Goal: Task Accomplishment & Management: Manage account settings

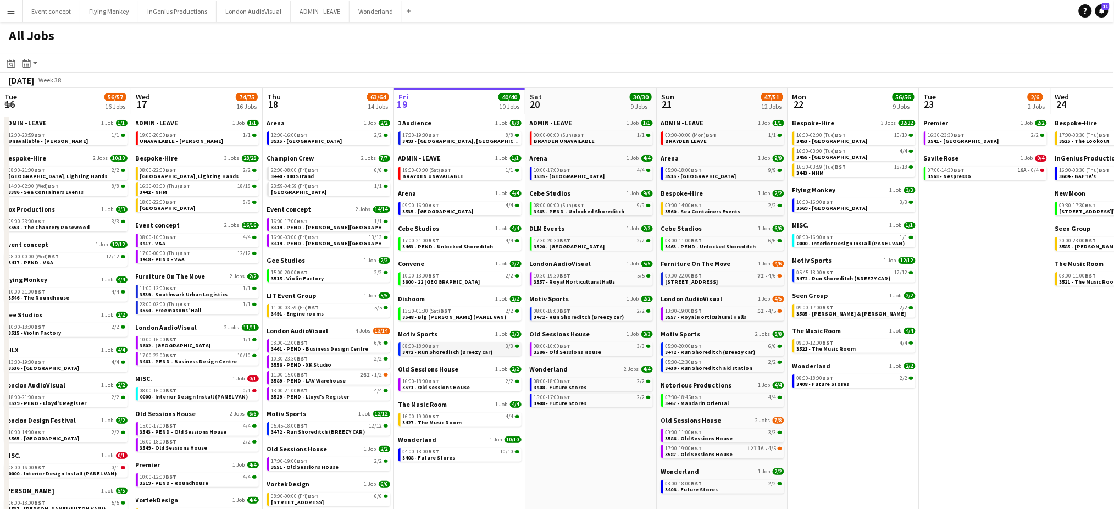
click at [471, 348] on span "3472 - Run Shoreditch (Breezy car)" at bounding box center [448, 351] width 90 height 7
click at [459, 313] on span "3548 - Big [PERSON_NAME] (PANEL VAN)" at bounding box center [455, 316] width 104 height 7
click at [2, 13] on button "Menu" at bounding box center [11, 11] width 22 height 22
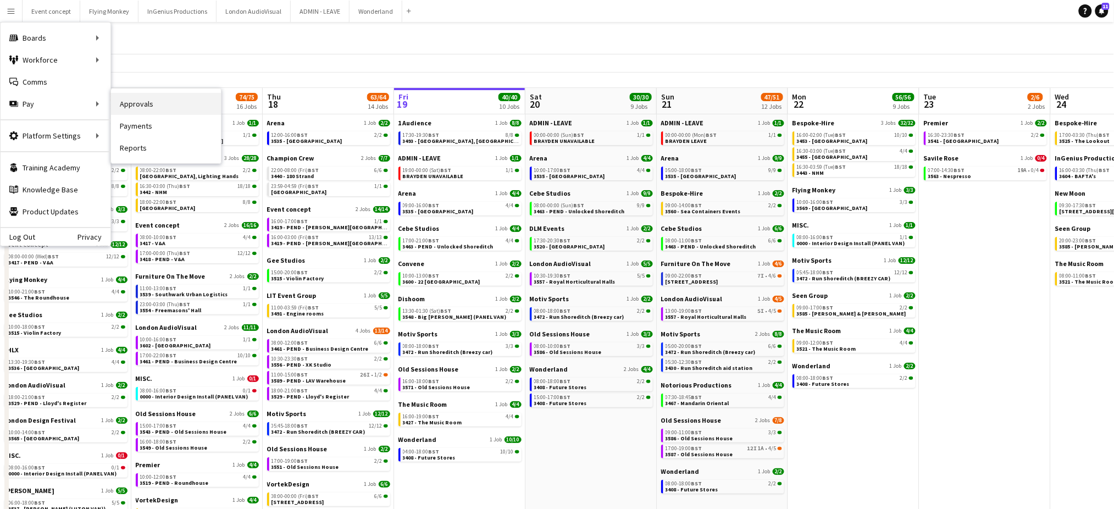
click at [135, 102] on link "Approvals" at bounding box center [166, 104] width 110 height 22
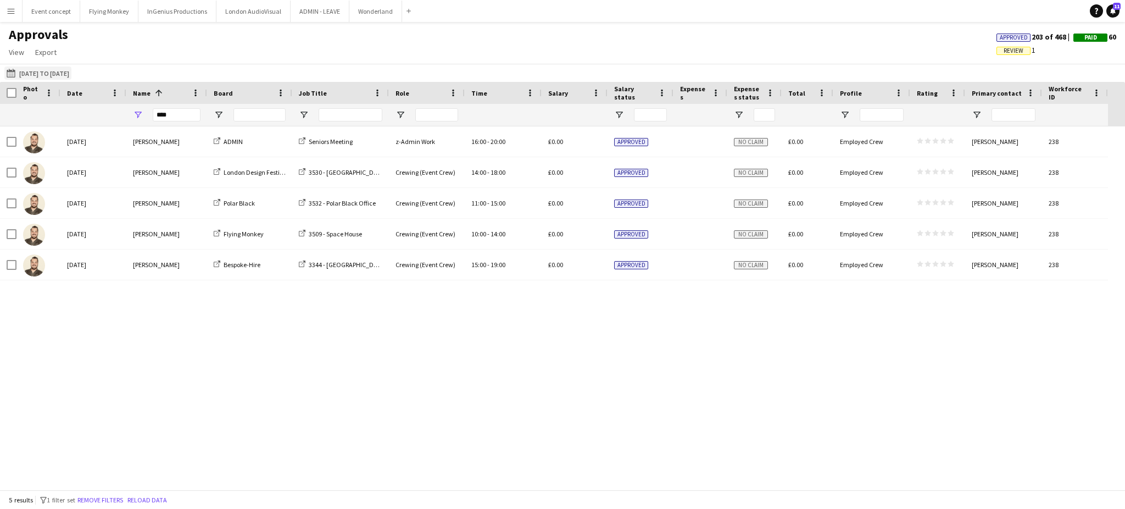
click at [69, 74] on button "08-09-2025 to 14-09-2025 08-09-2025 to 14-09-2025" at bounding box center [37, 72] width 67 height 13
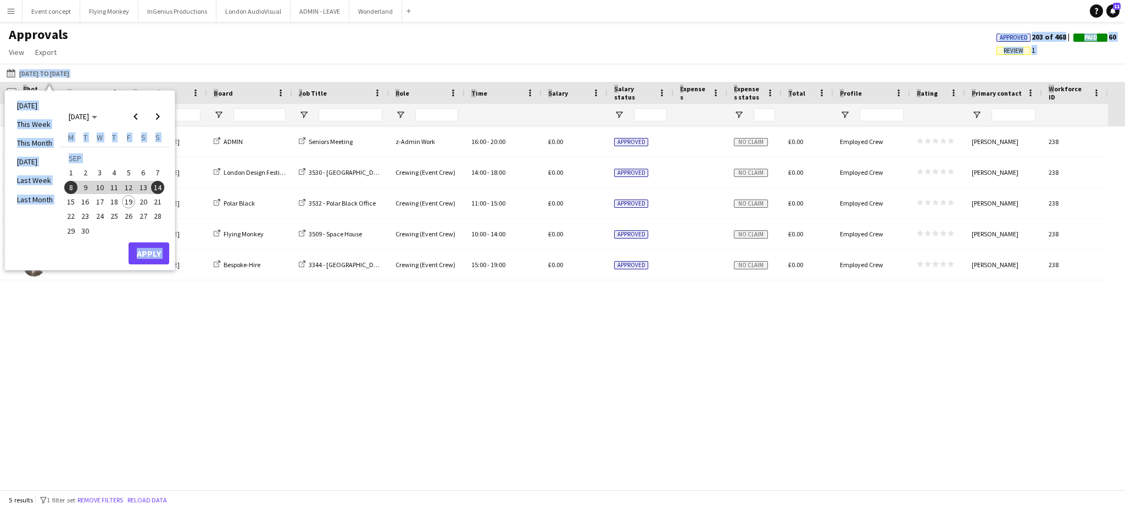
drag, startPoint x: 186, startPoint y: 47, endPoint x: 182, endPoint y: 123, distance: 75.9
click at [182, 123] on main "Approvals View Customise view Customise filters Reset Filters Reset View Reset …" at bounding box center [562, 258] width 1125 height 472
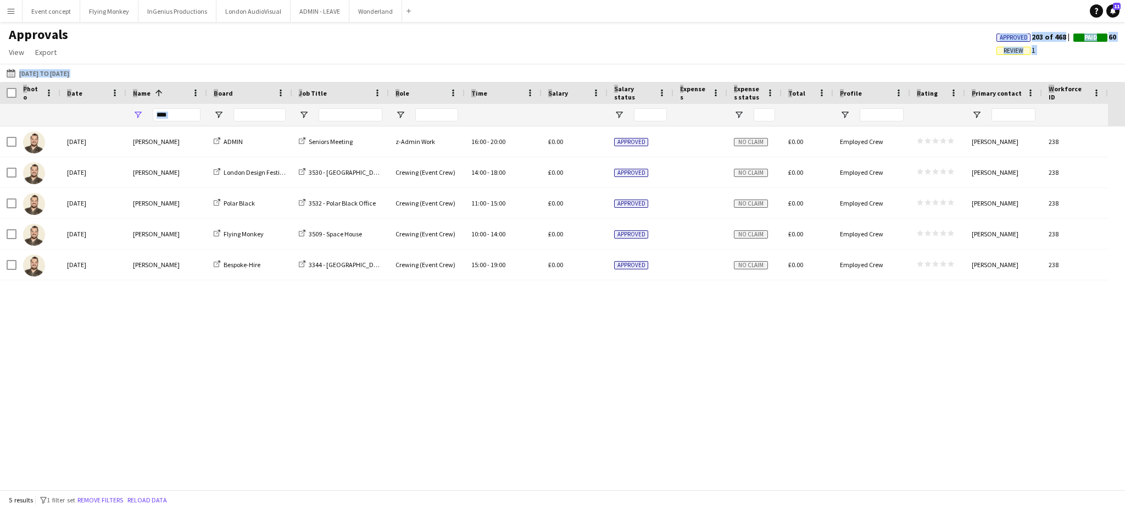
click at [182, 123] on div "****" at bounding box center [177, 115] width 48 height 22
click at [174, 117] on input "****" at bounding box center [177, 114] width 48 height 13
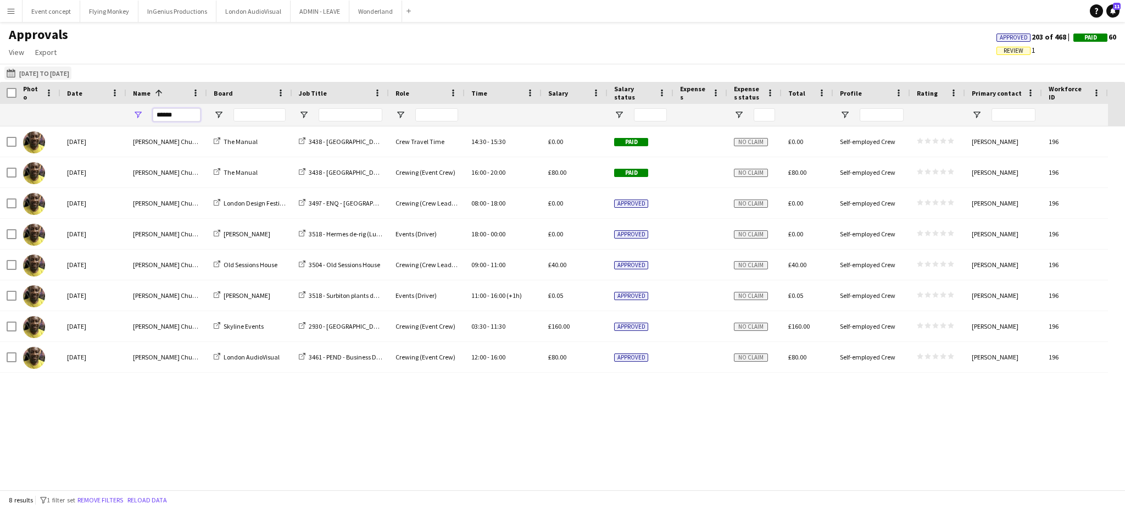
type input "******"
click at [66, 73] on button "08-09-2025 to 14-09-2025 08-09-2025 to 14-09-2025" at bounding box center [37, 72] width 67 height 13
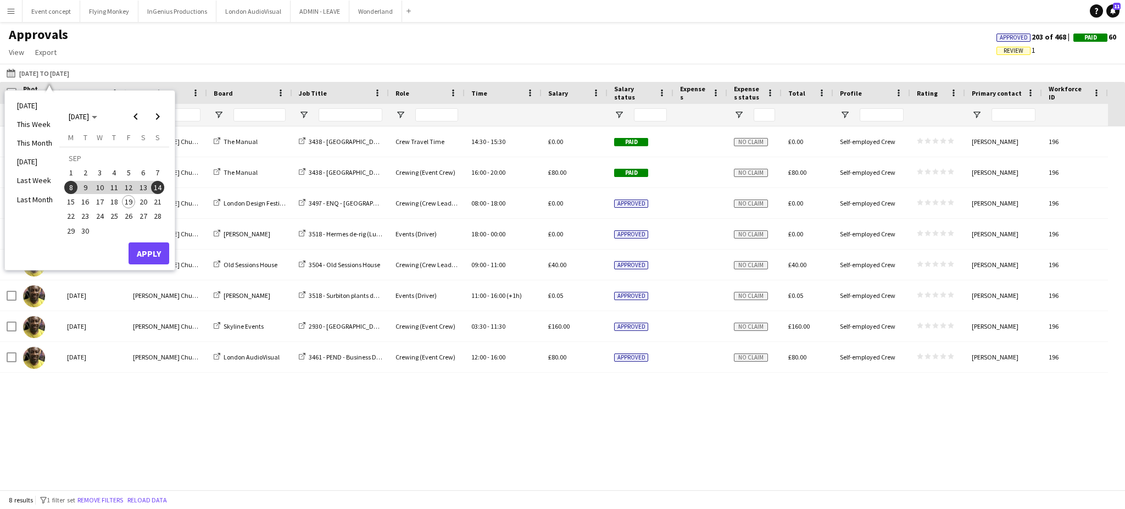
click at [292, 75] on div "08-09-2025 to 14-09-2025 08-09-2025 to 14-09-2025 Today This Week This Month Ye…" at bounding box center [562, 73] width 1125 height 18
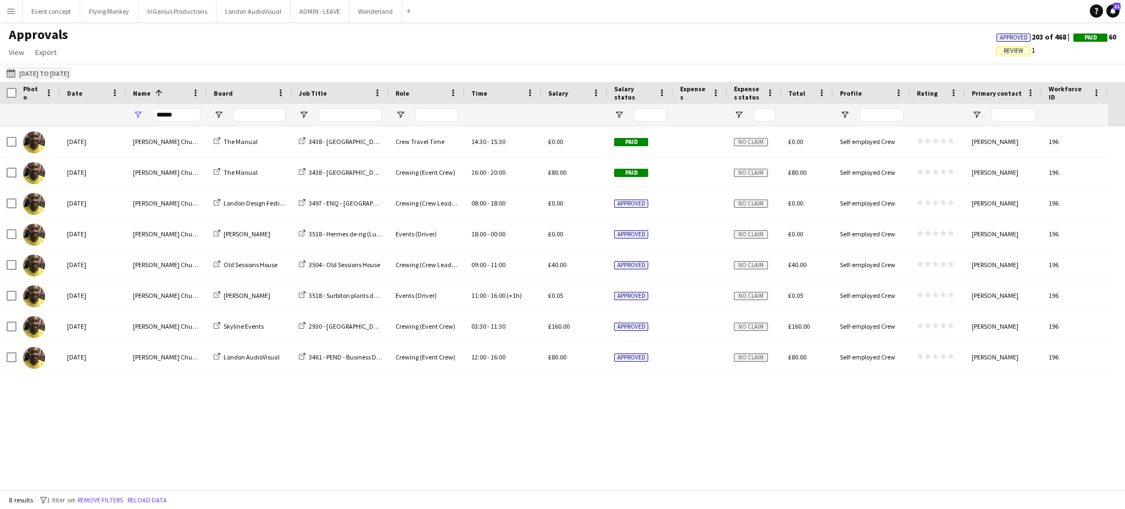
click at [63, 73] on button "08-09-2025 to 14-09-2025 08-09-2025 to 14-09-2025" at bounding box center [37, 72] width 67 height 13
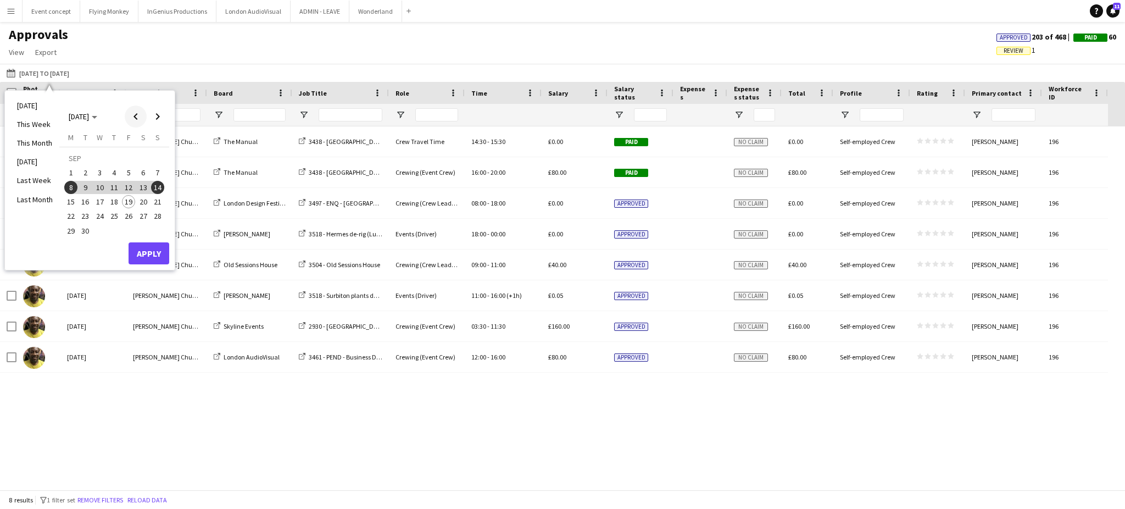
click at [138, 118] on span "Previous month" at bounding box center [136, 117] width 22 height 22
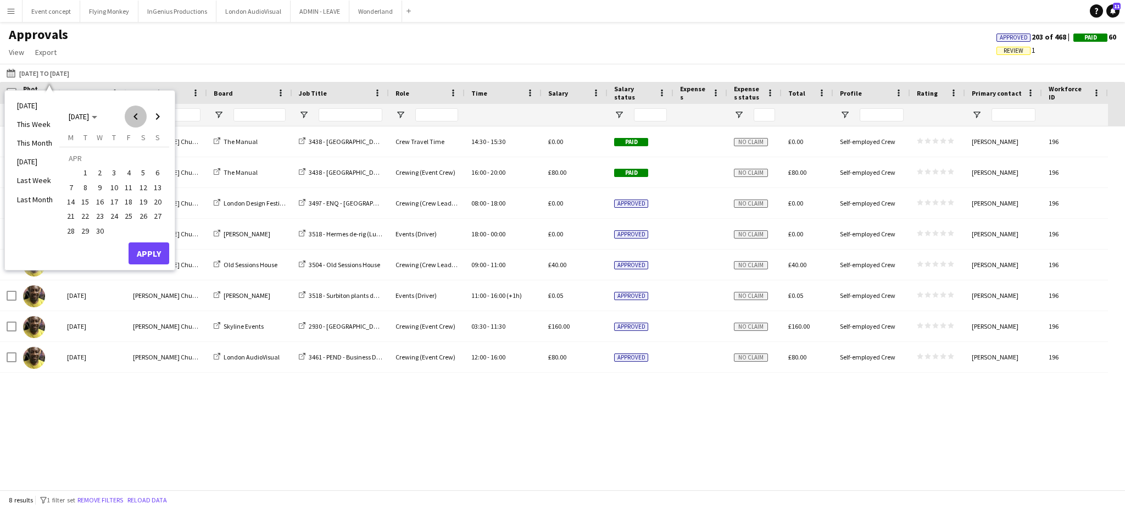
click at [138, 118] on span "Previous month" at bounding box center [136, 117] width 22 height 22
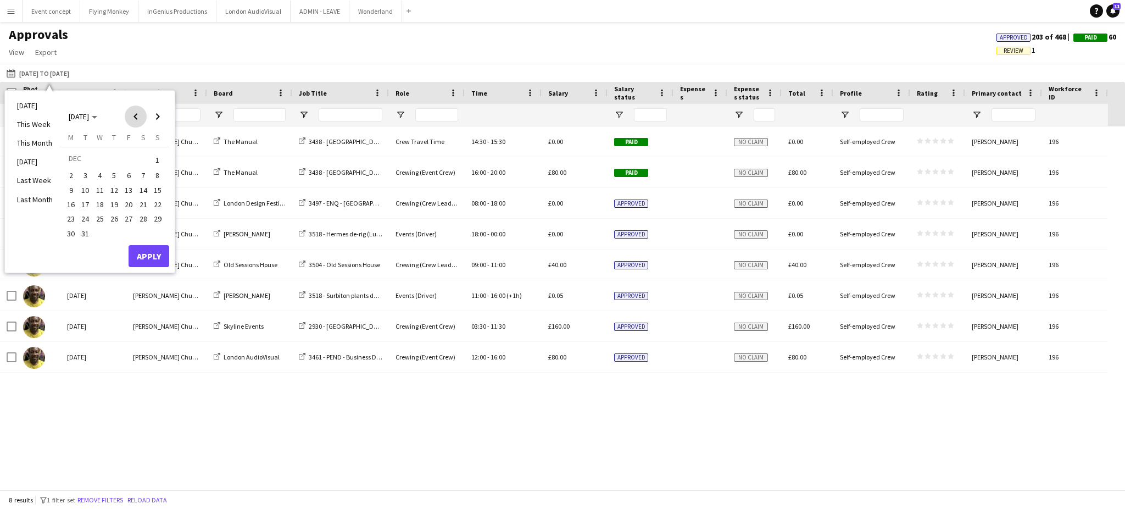
click at [138, 118] on span "Previous month" at bounding box center [136, 117] width 22 height 22
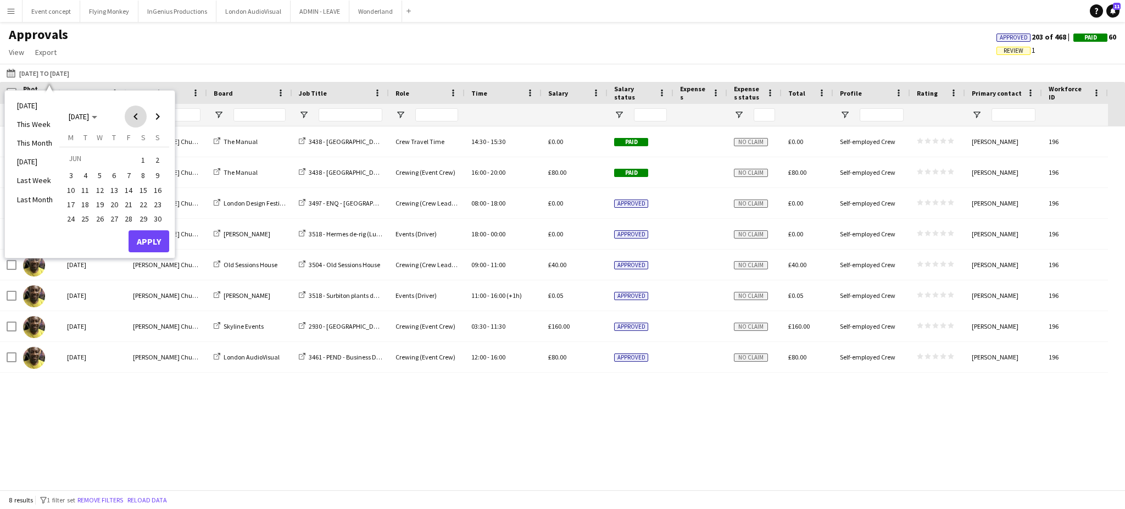
click at [138, 118] on span "Previous month" at bounding box center [136, 117] width 22 height 22
click at [71, 171] on span "1" at bounding box center [70, 172] width 13 height 13
click at [161, 115] on span "Next month" at bounding box center [158, 117] width 22 height 22
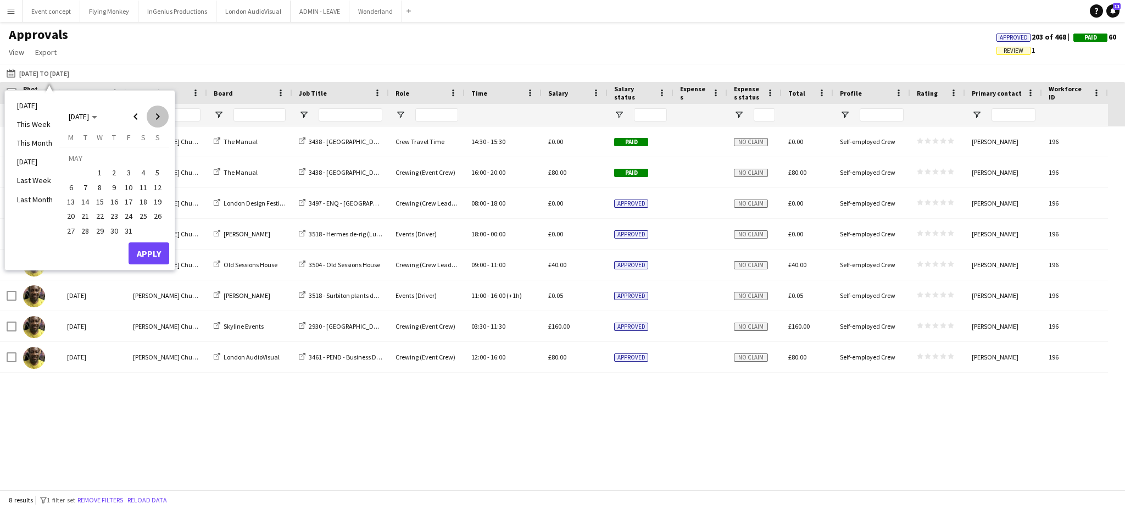
click at [161, 115] on span "Next month" at bounding box center [158, 117] width 22 height 22
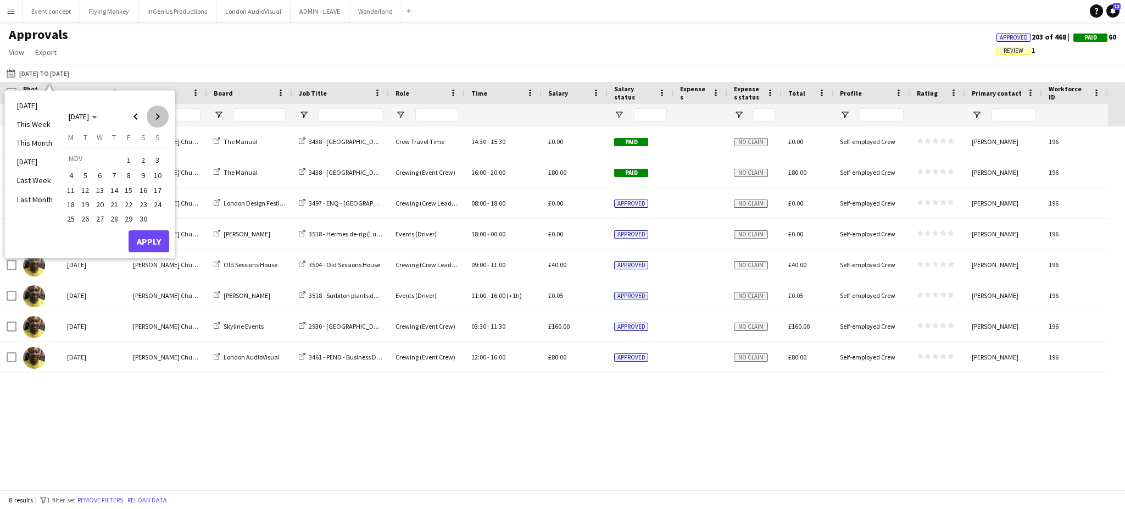
click at [161, 115] on span "Next month" at bounding box center [158, 117] width 22 height 22
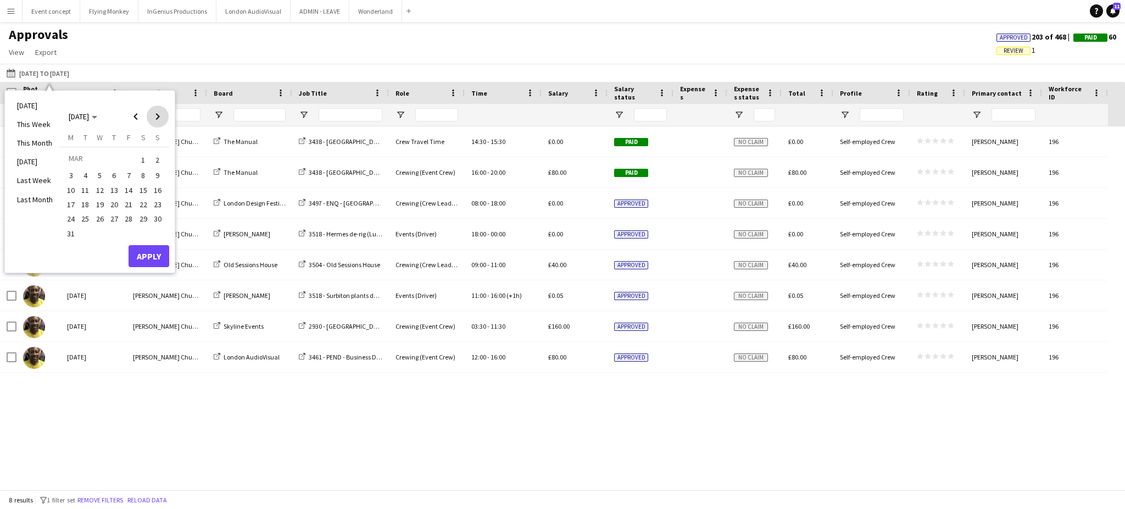
click at [161, 115] on span "Next month" at bounding box center [158, 117] width 22 height 22
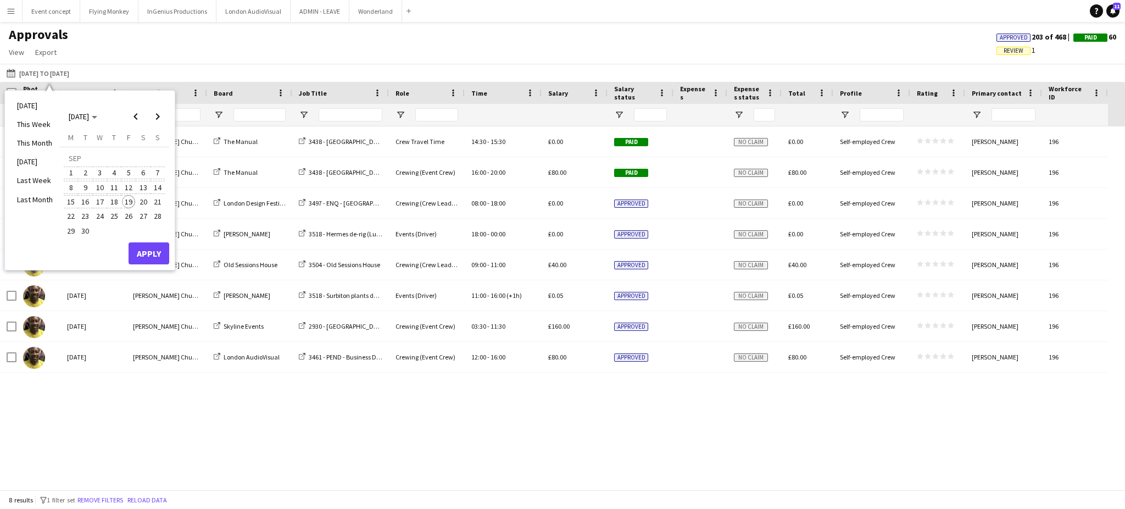
click at [127, 199] on span "19" at bounding box center [128, 201] width 13 height 13
click at [148, 253] on button "Apply" at bounding box center [149, 253] width 41 height 22
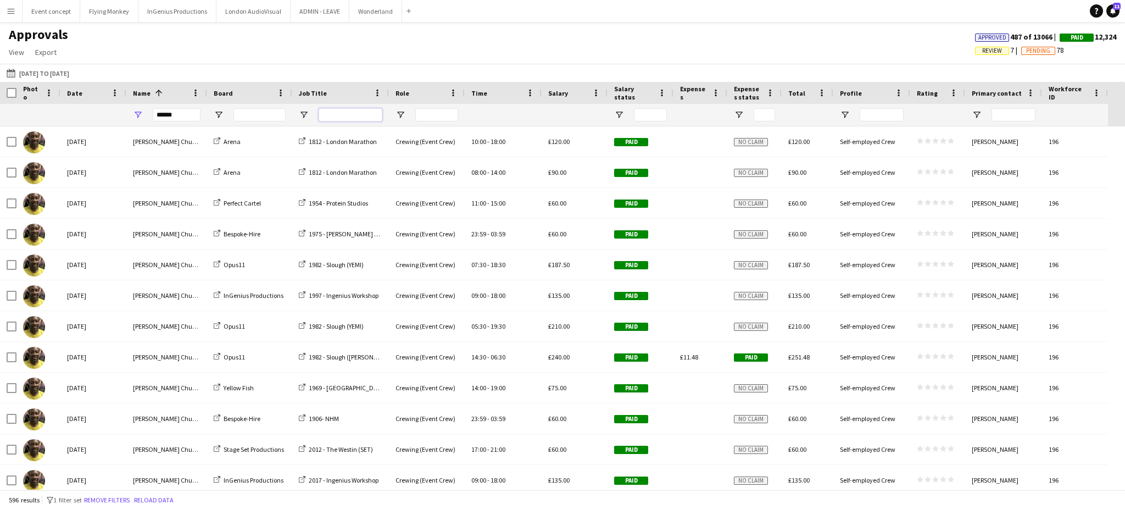
click at [350, 118] on input "Job Title Filter Input" at bounding box center [351, 114] width 64 height 13
click at [386, 95] on div at bounding box center [388, 93] width 4 height 22
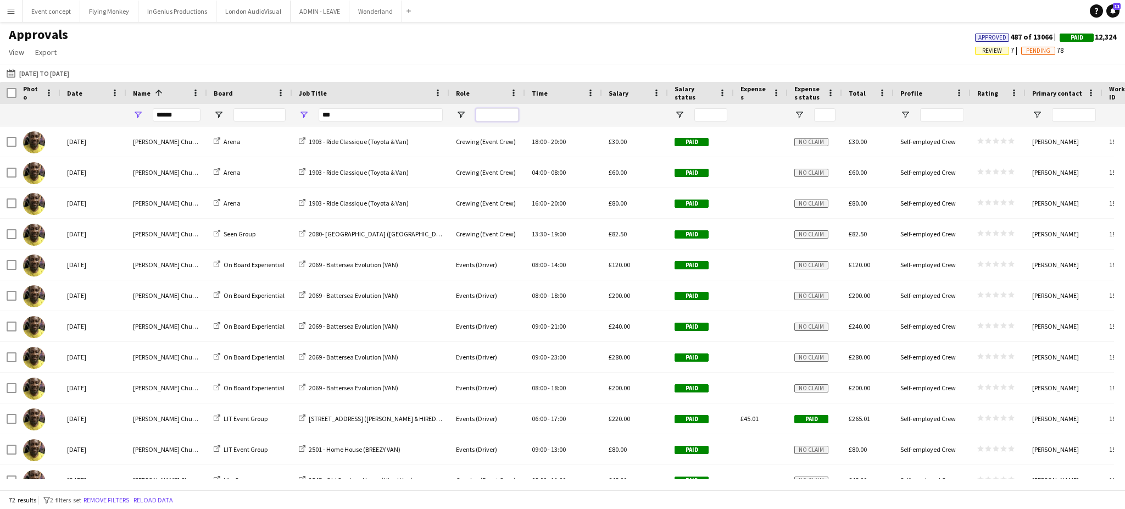
click at [493, 112] on input "Role Filter Input" at bounding box center [497, 114] width 43 height 13
click at [396, 115] on input "***" at bounding box center [381, 114] width 124 height 13
type input "*"
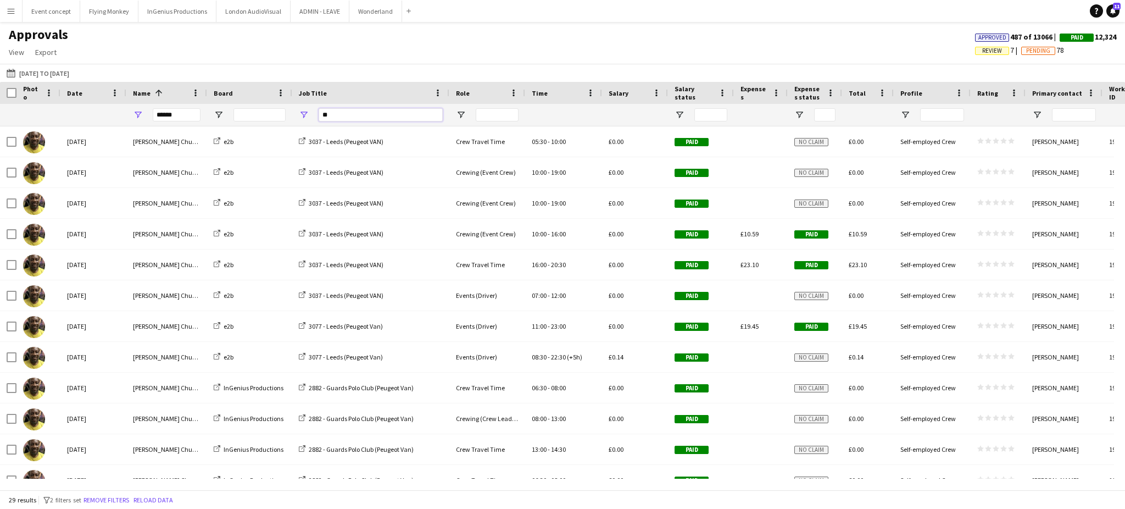
type input "*"
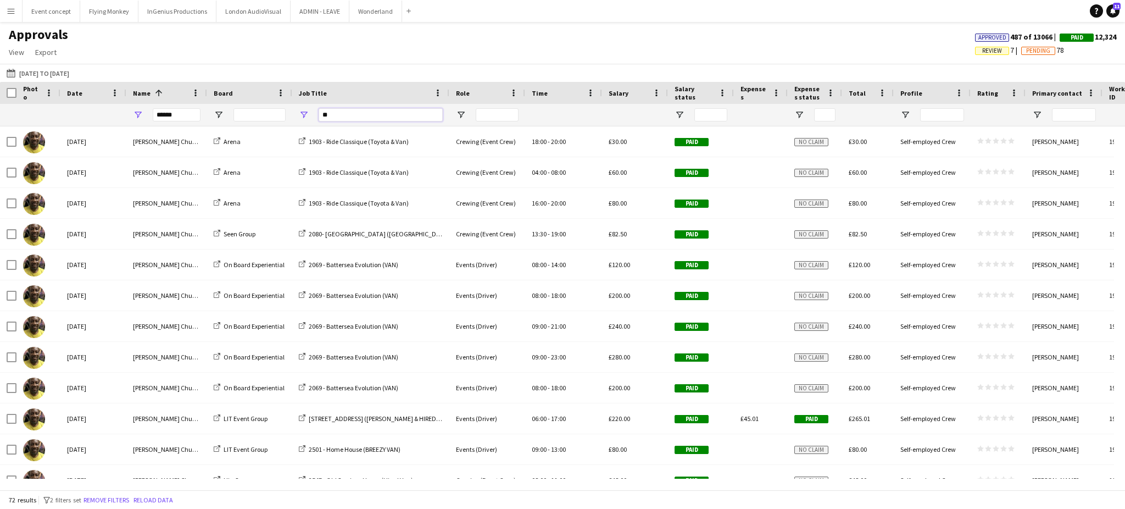
type input "*"
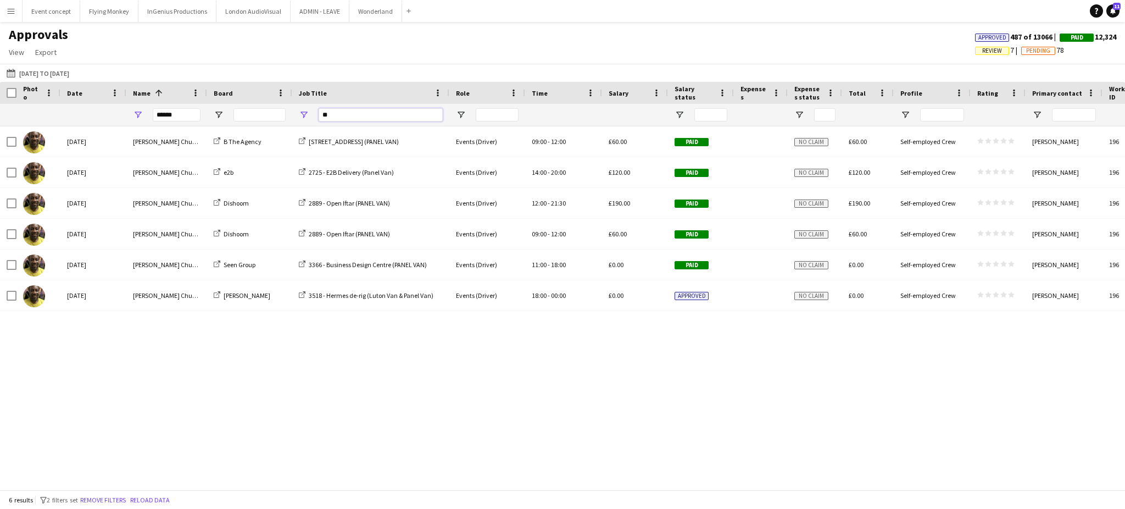
type input "*"
type input "***"
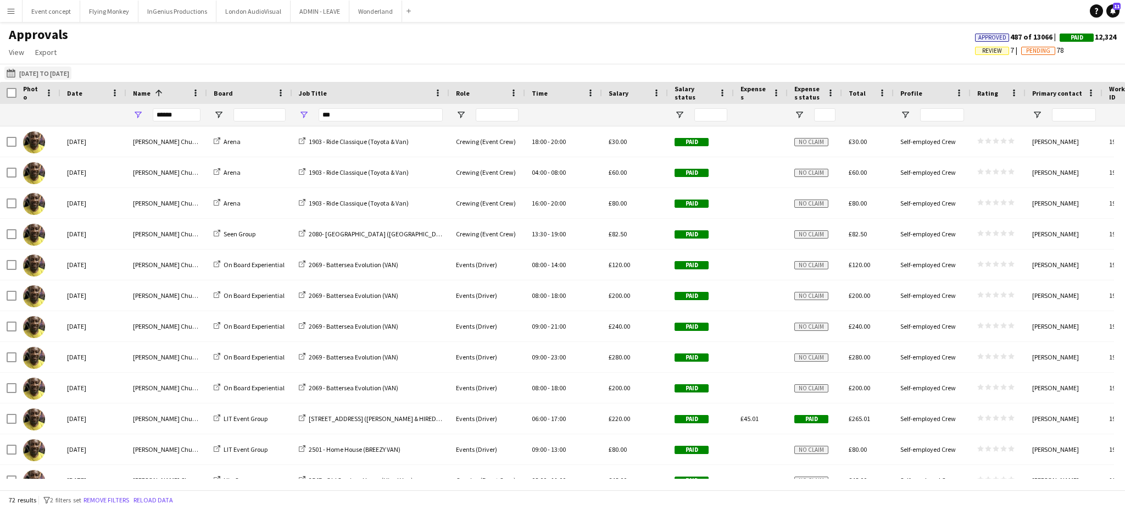
click at [71, 71] on button "08-09-2025 to 14-09-2025 01-04-2024 to 19-09-2025" at bounding box center [37, 72] width 67 height 13
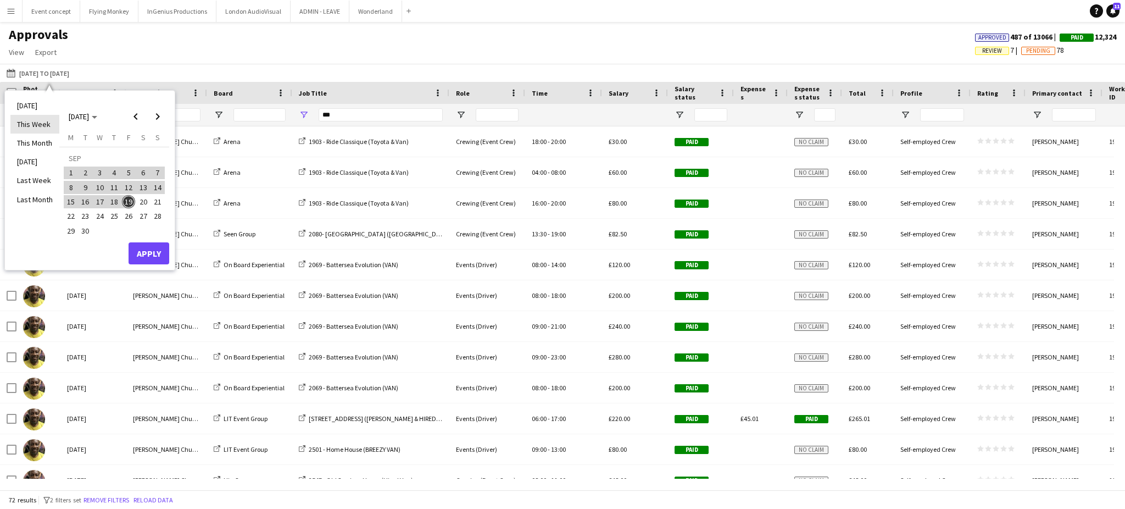
click at [38, 128] on li "This Week" at bounding box center [34, 124] width 49 height 19
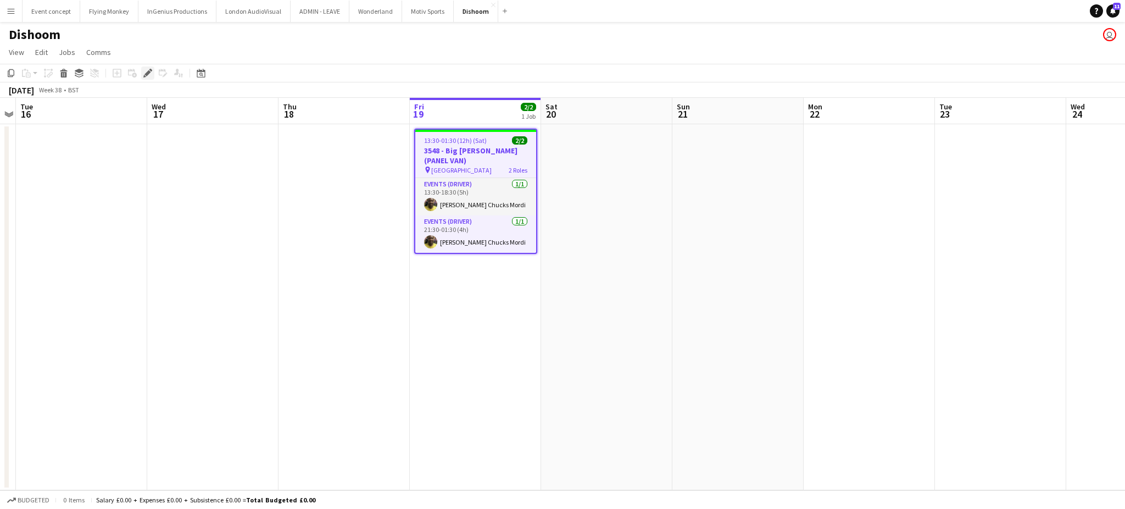
click at [143, 71] on icon "Edit" at bounding box center [147, 73] width 9 height 9
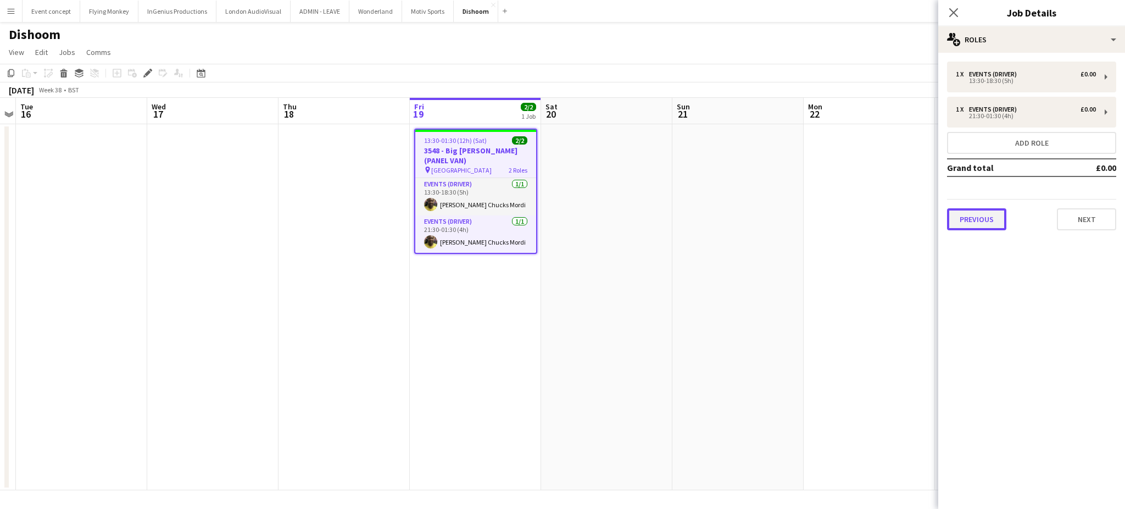
click at [970, 220] on button "Previous" at bounding box center [976, 219] width 59 height 22
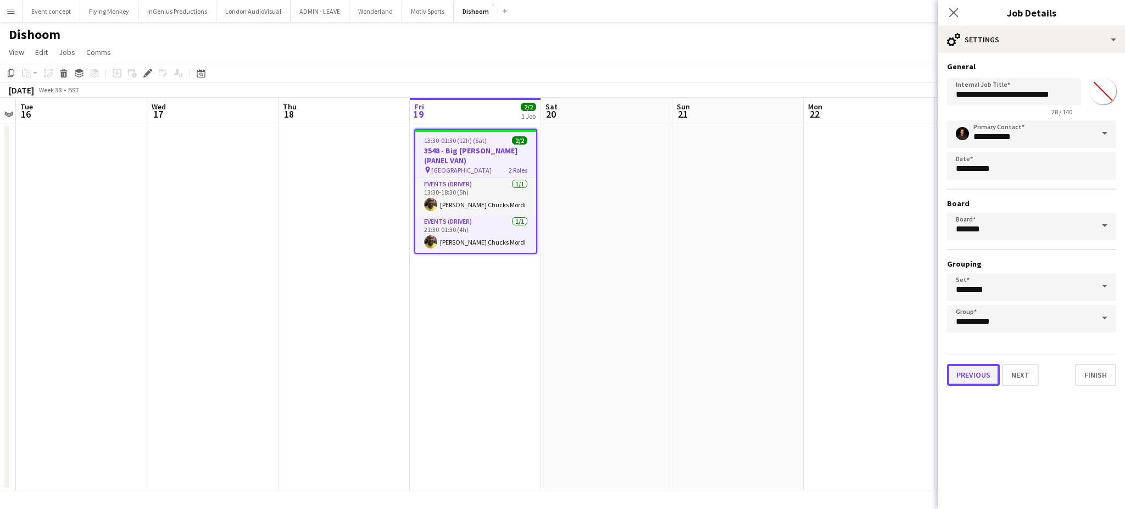
click at [966, 367] on button "Previous" at bounding box center [973, 375] width 53 height 22
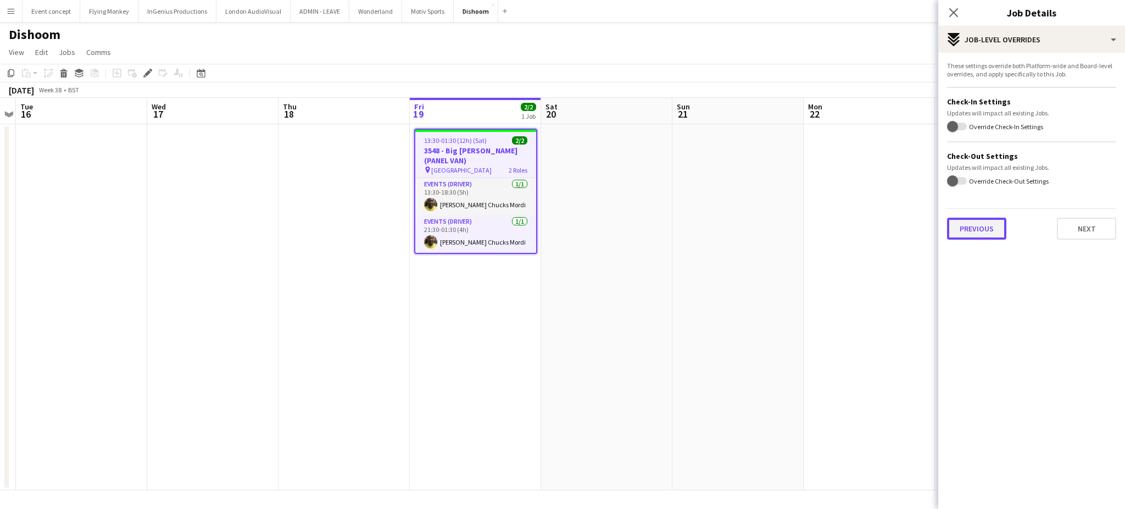
click at [993, 234] on button "Previous" at bounding box center [976, 229] width 59 height 22
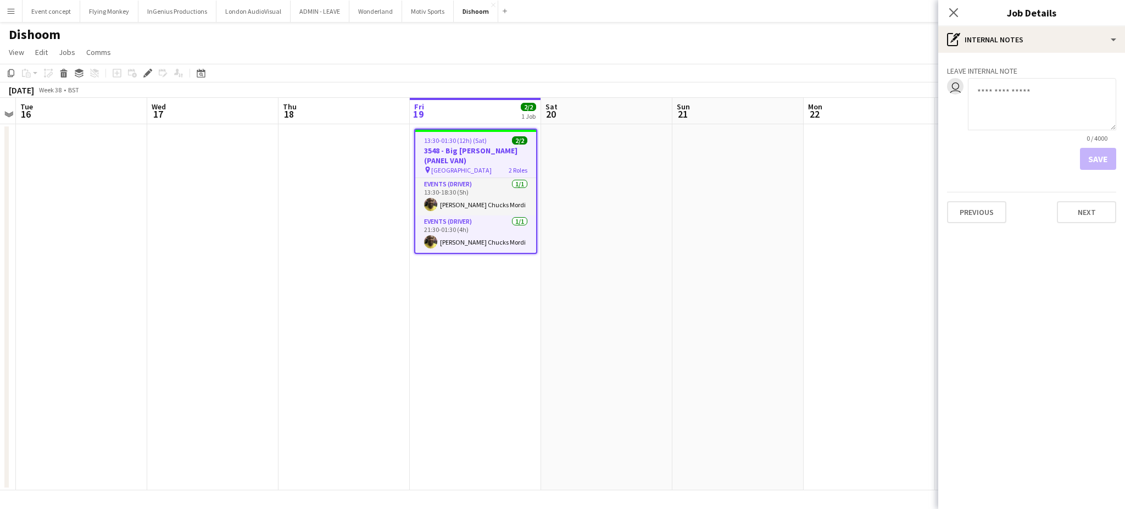
click at [1014, 124] on textarea at bounding box center [1042, 104] width 148 height 52
type textarea "**********"
click at [1099, 158] on button "Save" at bounding box center [1098, 159] width 36 height 22
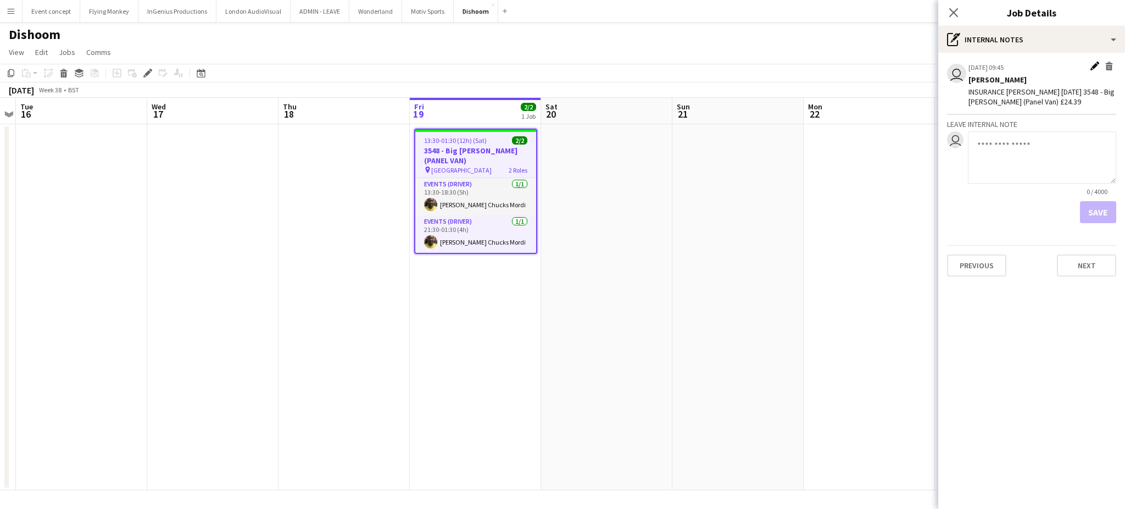
click at [1092, 68] on app-icon "Edit internal note" at bounding box center [1095, 67] width 9 height 11
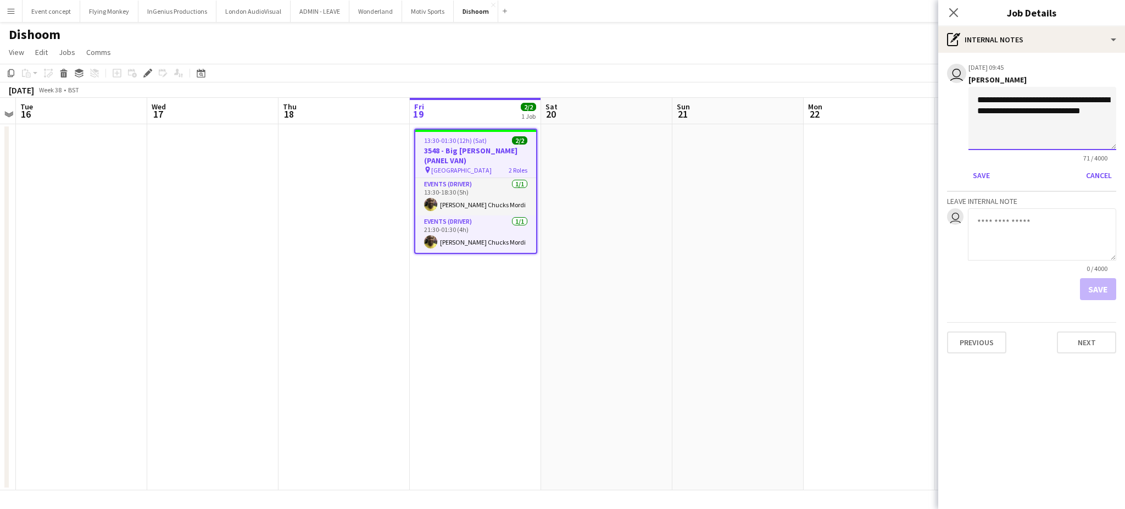
click at [1004, 123] on textarea "**********" at bounding box center [1043, 118] width 148 height 63
type textarea "**********"
click at [983, 171] on button "Save" at bounding box center [982, 175] width 26 height 18
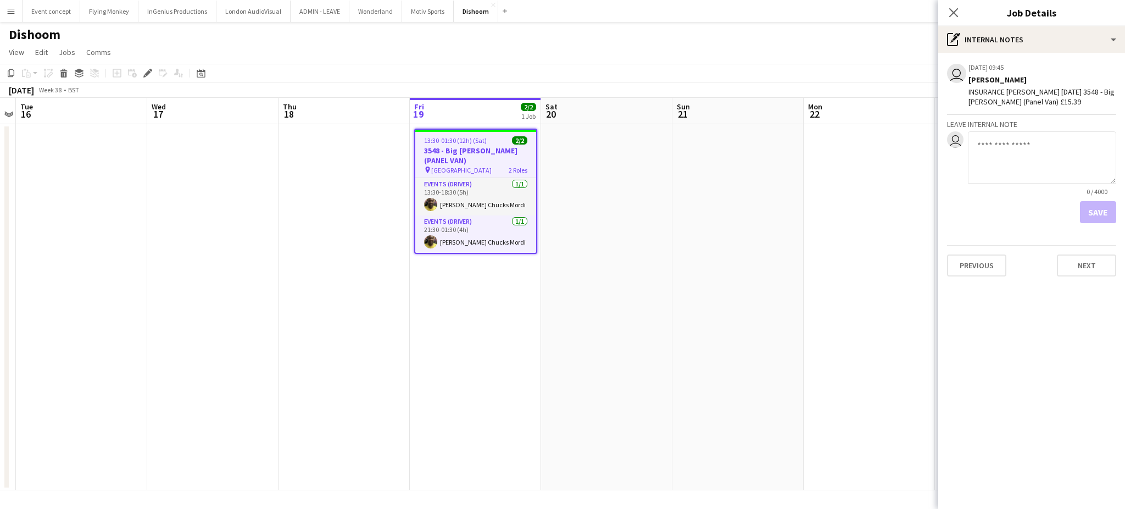
click at [996, 156] on textarea at bounding box center [1042, 157] width 148 height 52
type textarea "****"
click at [1092, 64] on app-icon "Edit internal note" at bounding box center [1095, 67] width 9 height 11
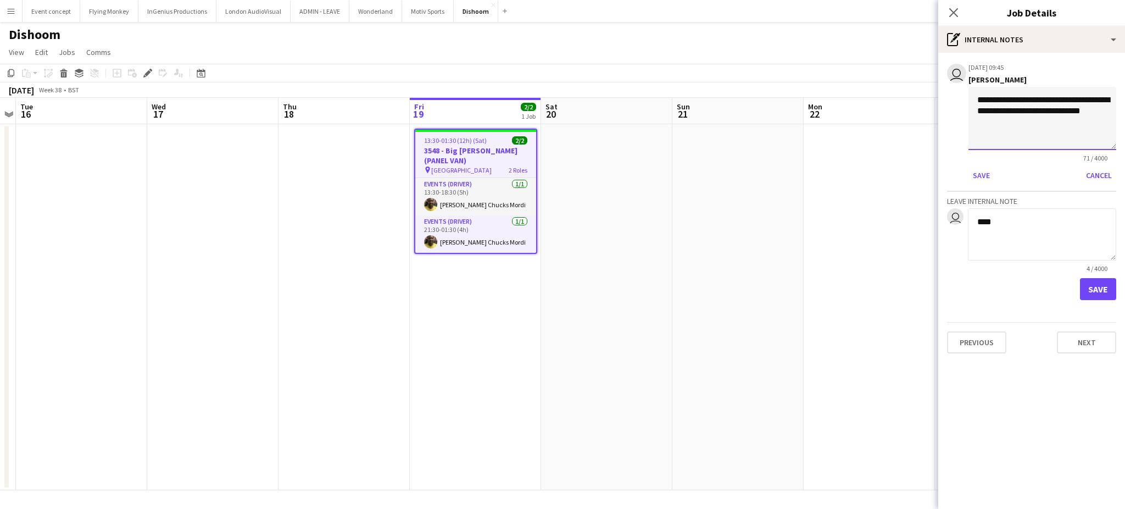
click at [1033, 119] on textarea "**********" at bounding box center [1043, 118] width 148 height 63
type textarea "**********"
click at [983, 173] on button "Save" at bounding box center [982, 175] width 26 height 18
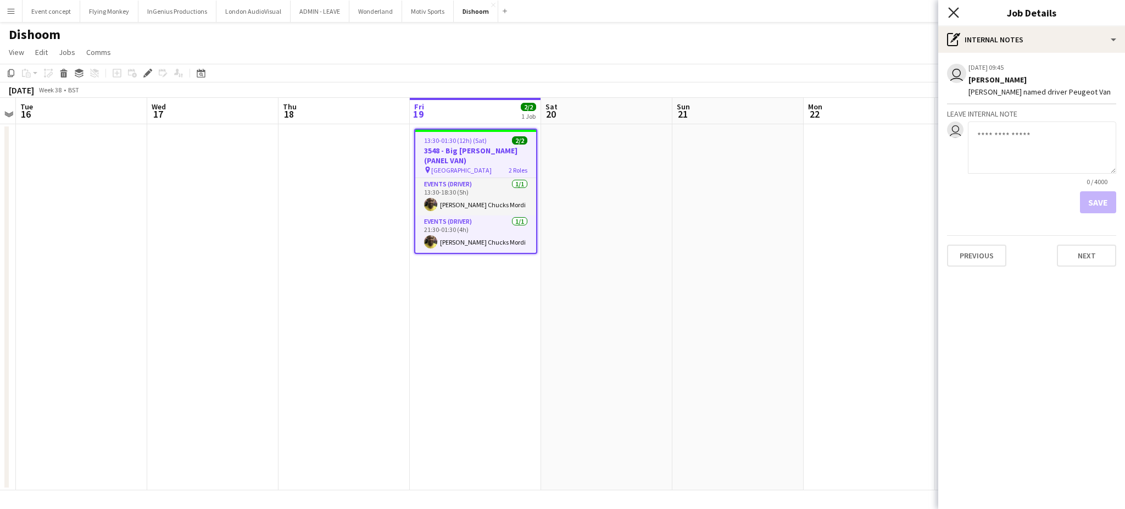
click at [953, 11] on icon "Close pop-in" at bounding box center [953, 12] width 10 height 10
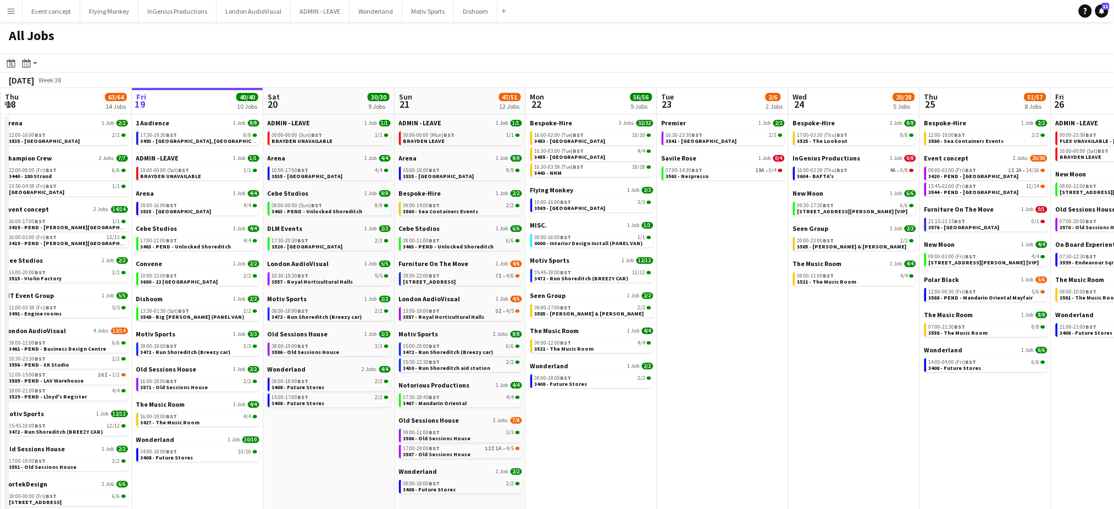
click at [12, 14] on app-icon "Menu" at bounding box center [11, 11] width 9 height 9
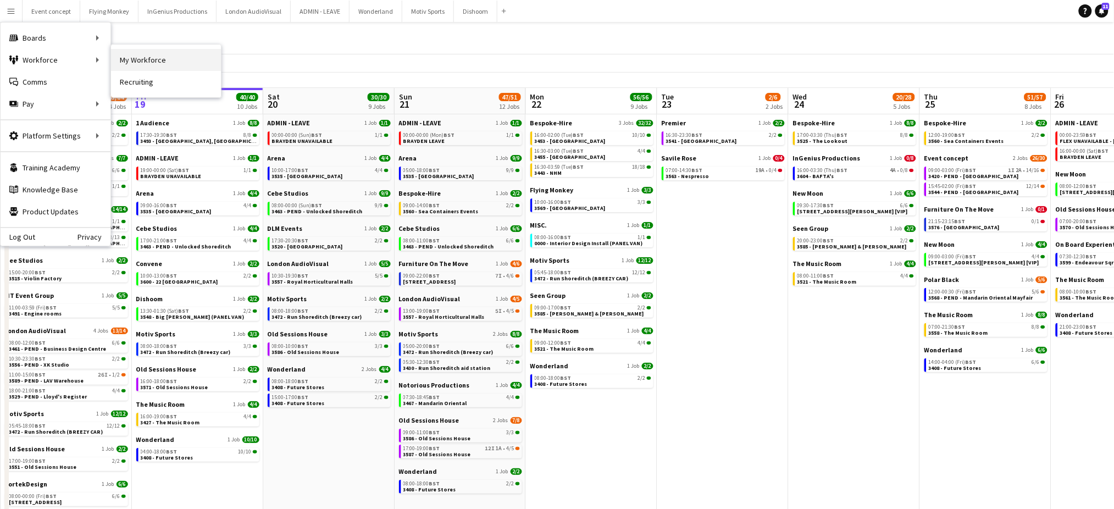
click at [126, 55] on link "My Workforce" at bounding box center [166, 60] width 110 height 22
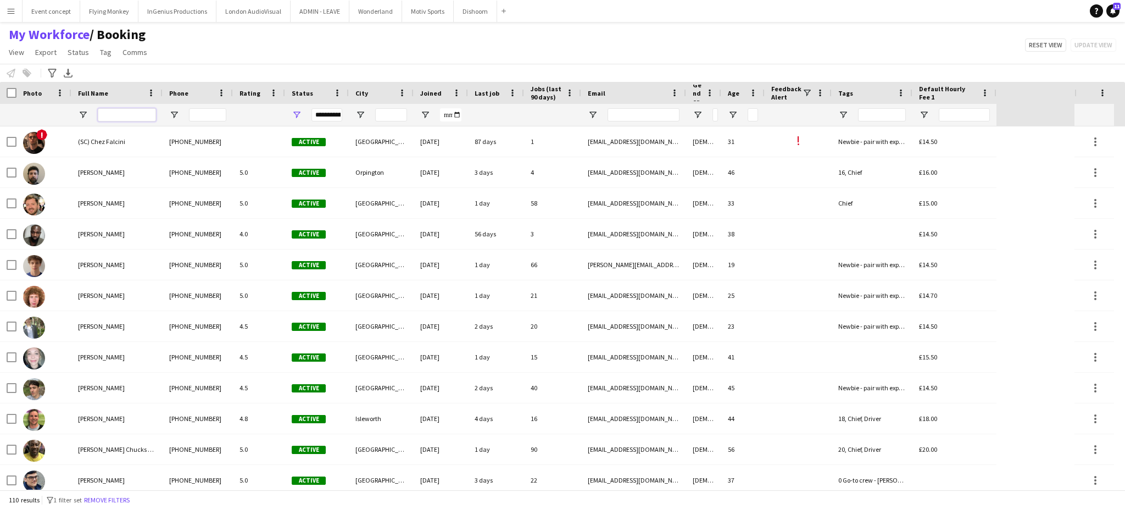
click at [124, 115] on input "Full Name Filter Input" at bounding box center [127, 114] width 58 height 13
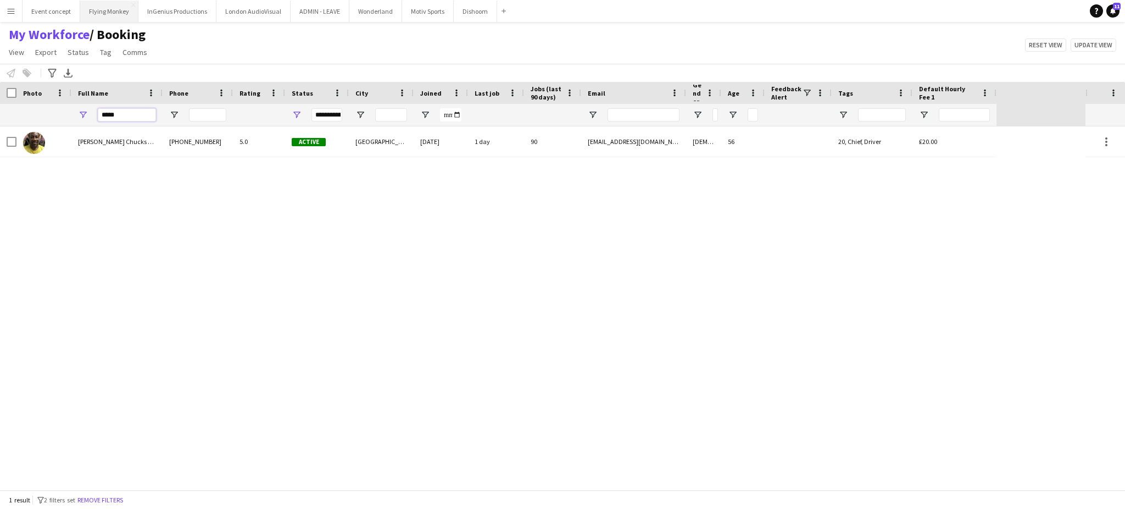
type input "*****"
click at [11, 13] on app-icon "Menu" at bounding box center [11, 11] width 9 height 9
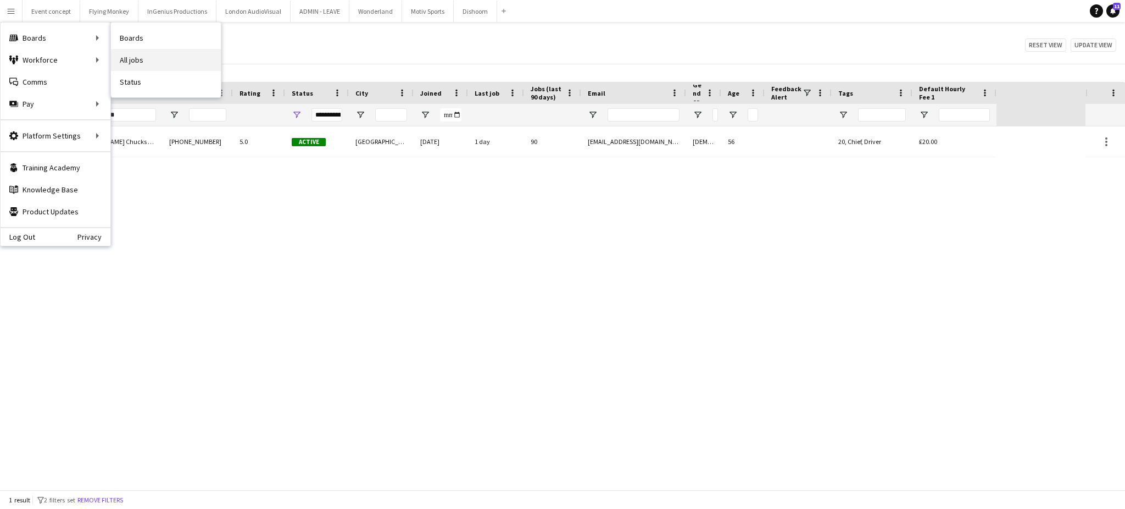
click at [137, 65] on link "All jobs" at bounding box center [166, 60] width 110 height 22
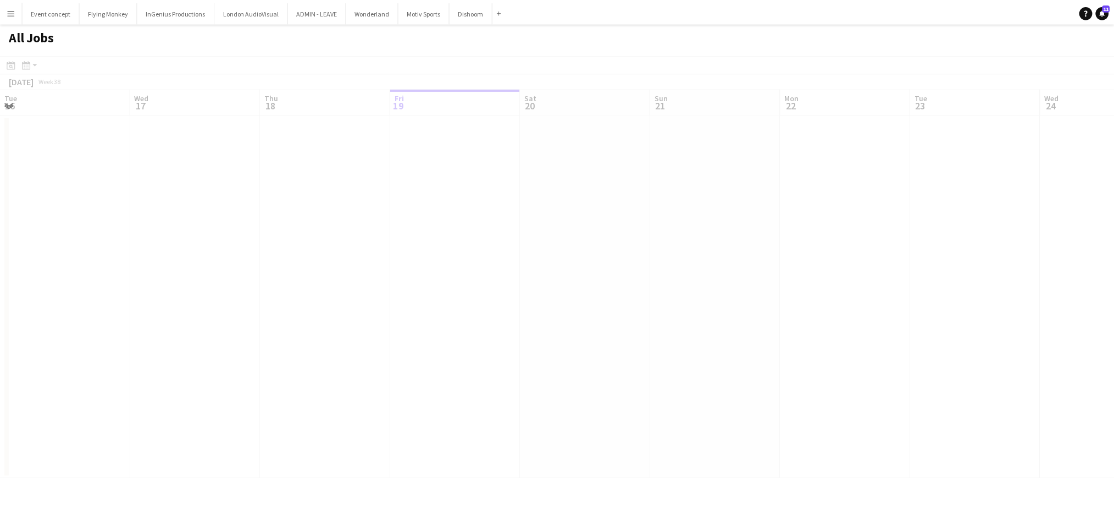
scroll to position [0, 262]
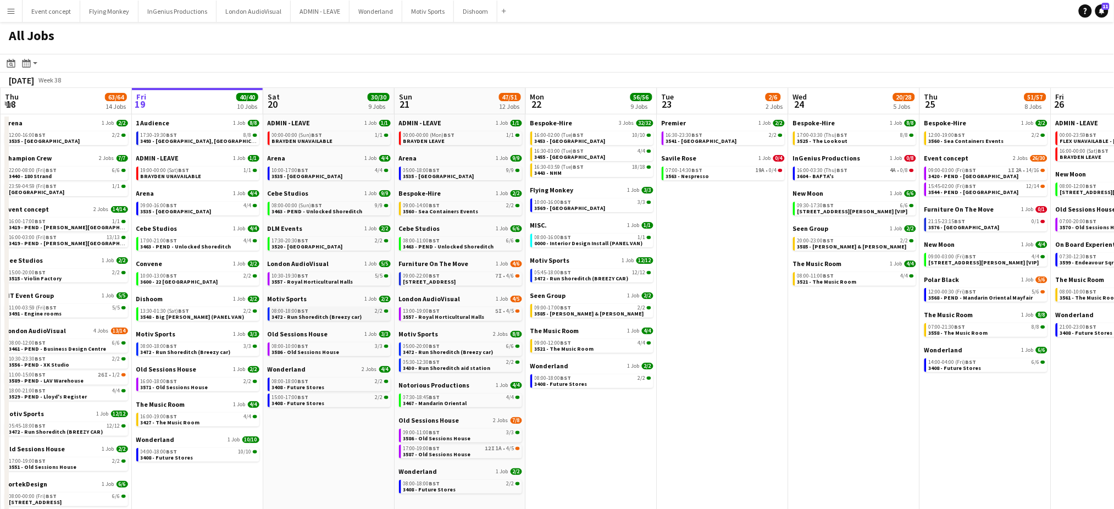
click at [341, 318] on span "3472 - Run Shoreditch (Breezy car)" at bounding box center [317, 316] width 90 height 7
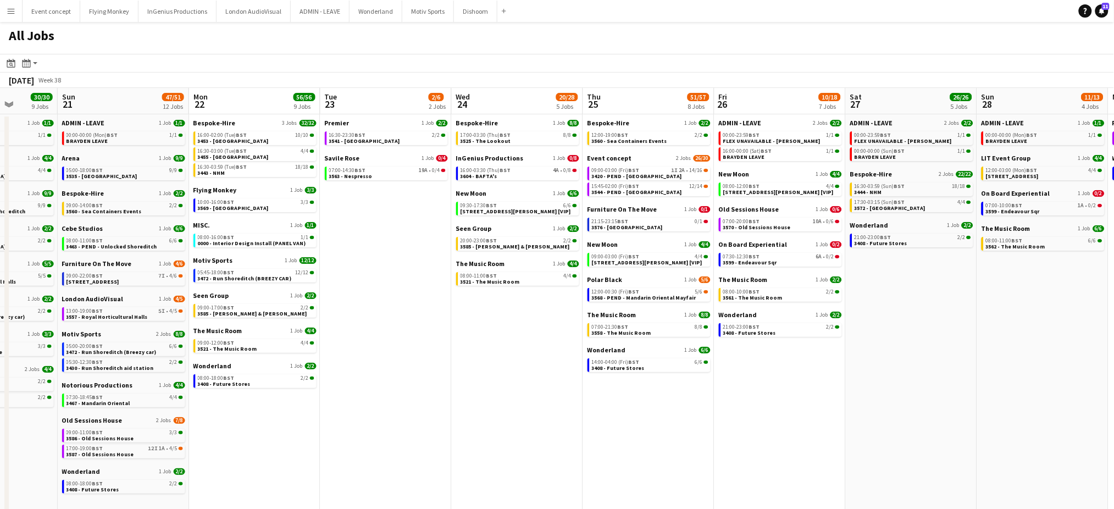
scroll to position [0, 379]
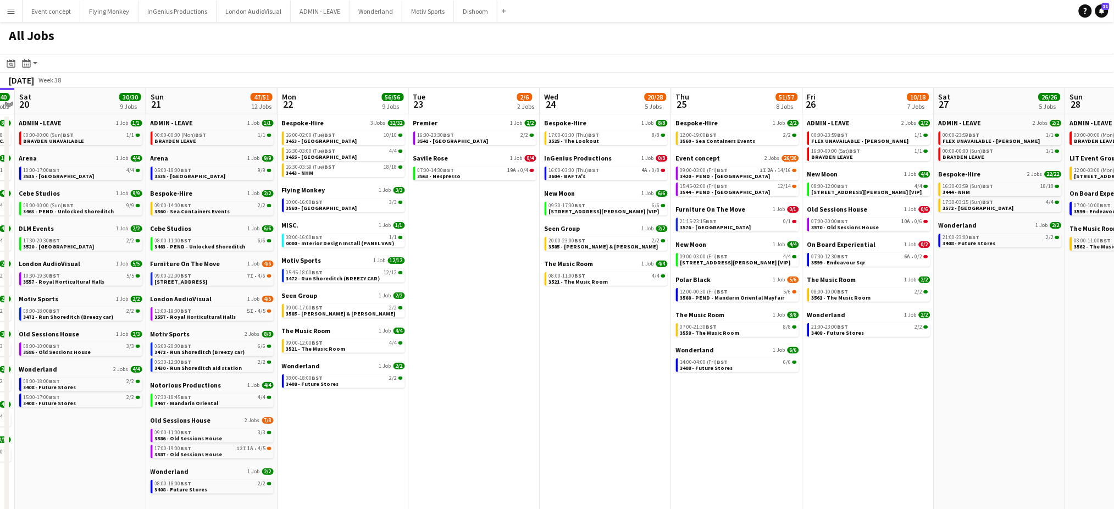
drag, startPoint x: 931, startPoint y: 428, endPoint x: 683, endPoint y: 393, distance: 250.2
click at [683, 393] on app-calendar-viewport "Wed 17 74/75 16 Jobs Thu 18 63/64 14 Jobs Fri 19 40/40 10 Jobs Sat 20 30/30 9 J…" at bounding box center [557, 391] width 1114 height 607
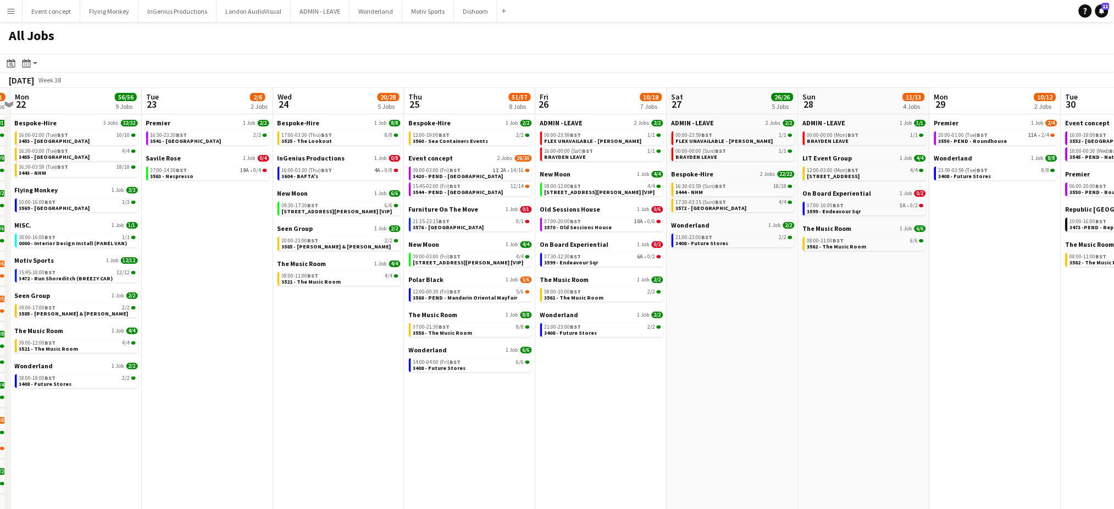
scroll to position [0, 384]
drag, startPoint x: 832, startPoint y: 399, endPoint x: 564, endPoint y: 360, distance: 270.4
click at [564, 360] on app-calendar-viewport "Fri 19 40/40 10 Jobs Sat 20 30/30 9 Jobs Sun 21 47/51 12 Jobs Mon 22 56/56 9 Jo…" at bounding box center [557, 391] width 1114 height 607
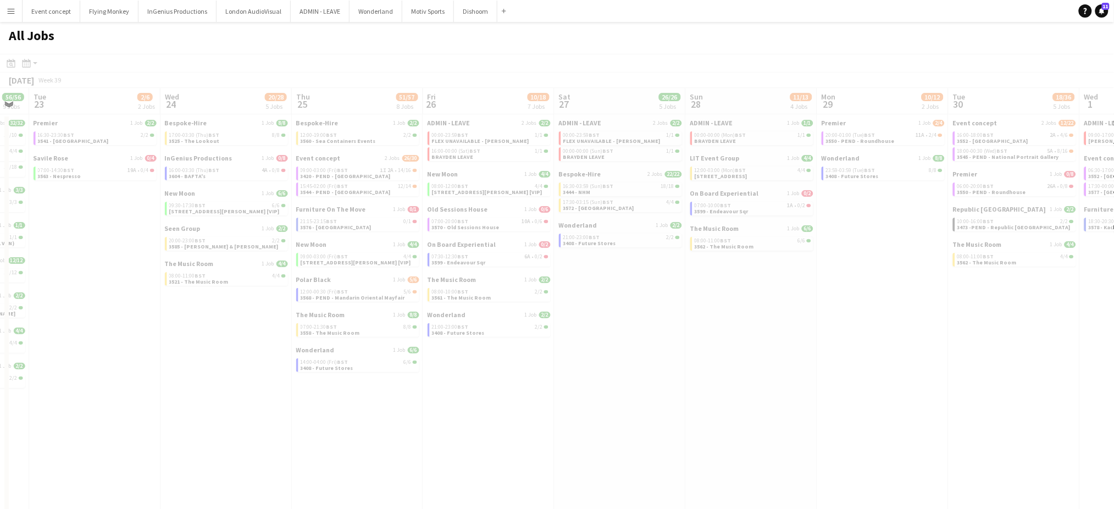
drag, startPoint x: 993, startPoint y: 408, endPoint x: 648, endPoint y: 305, distance: 360.2
click at [648, 305] on app-all-jobs "All Jobs Date picker SEP 2025 SEP 2025 Monday M Tuesday T Wednesday W Thursday …" at bounding box center [557, 358] width 1114 height 673
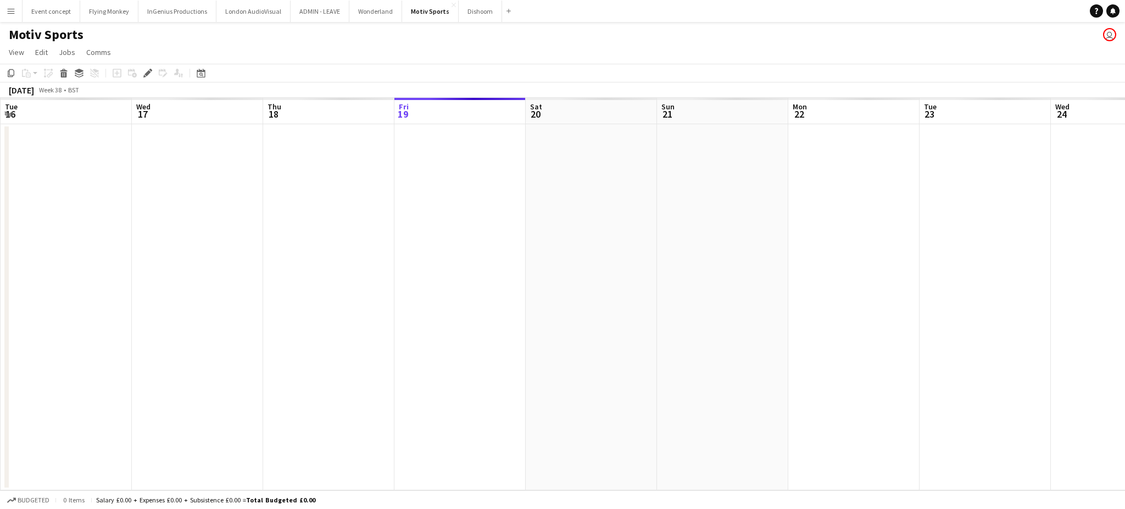
scroll to position [0, 378]
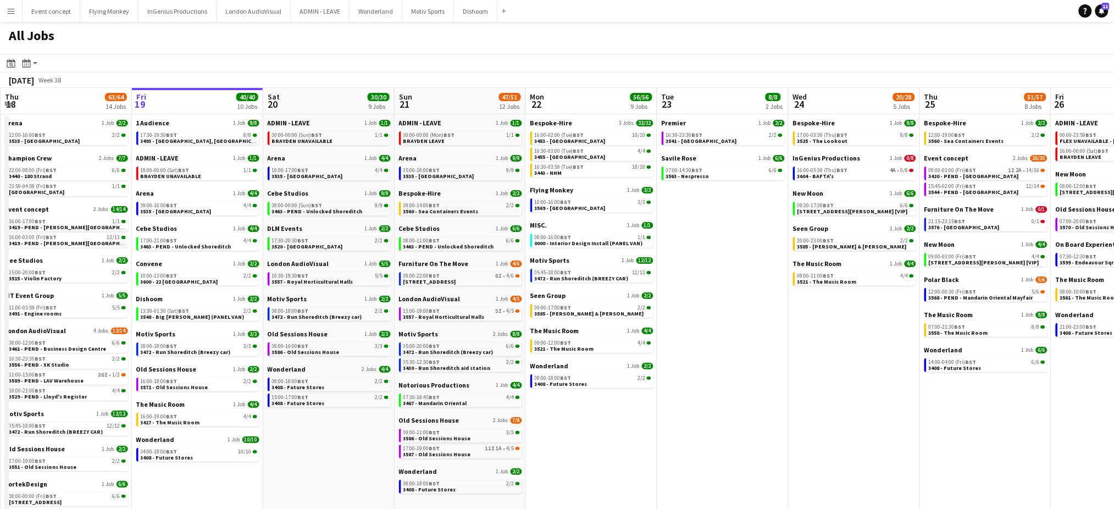
click at [751, 358] on app-date-cell "Premier 1 Job [DATE] 16:30-23:30 BST 2/2 3541 - Royal Festival Hall Savile Rose…" at bounding box center [722, 404] width 131 height 581
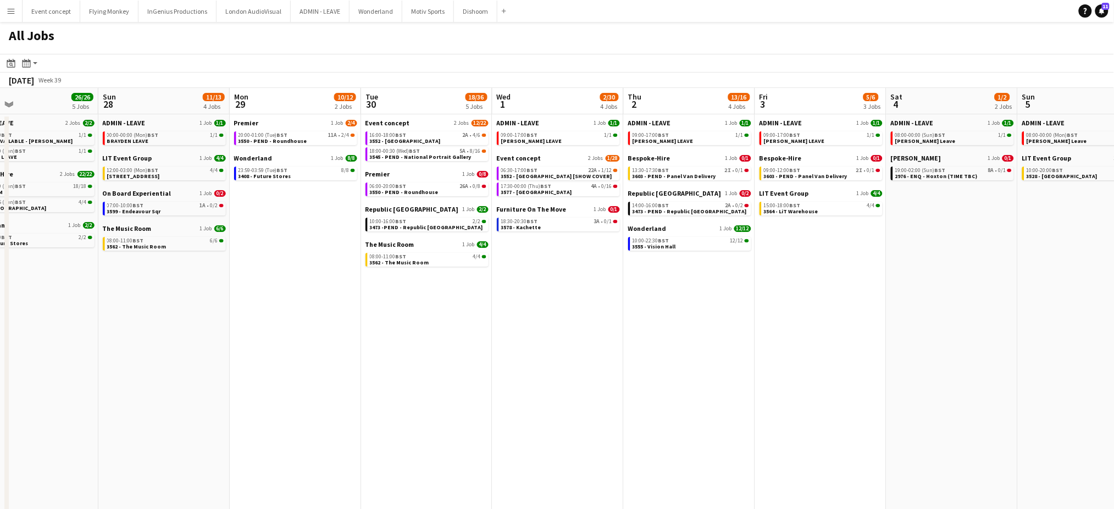
scroll to position [0, 282]
